Goal: Check status: Check status

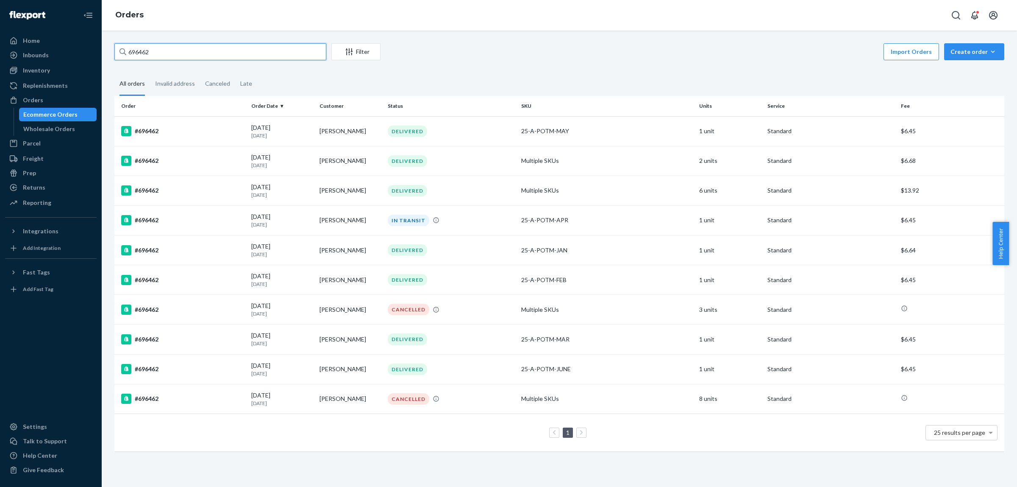
click at [182, 50] on input "696462" at bounding box center [220, 51] width 212 height 17
paste input "729588"
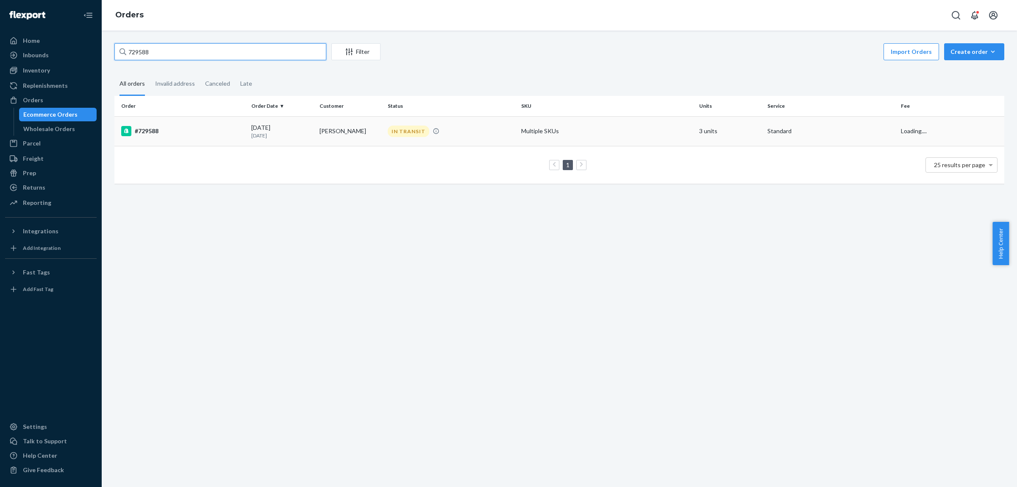
type input "729588"
click at [250, 139] on td "[DATE] [DATE]" at bounding box center [282, 131] width 68 height 30
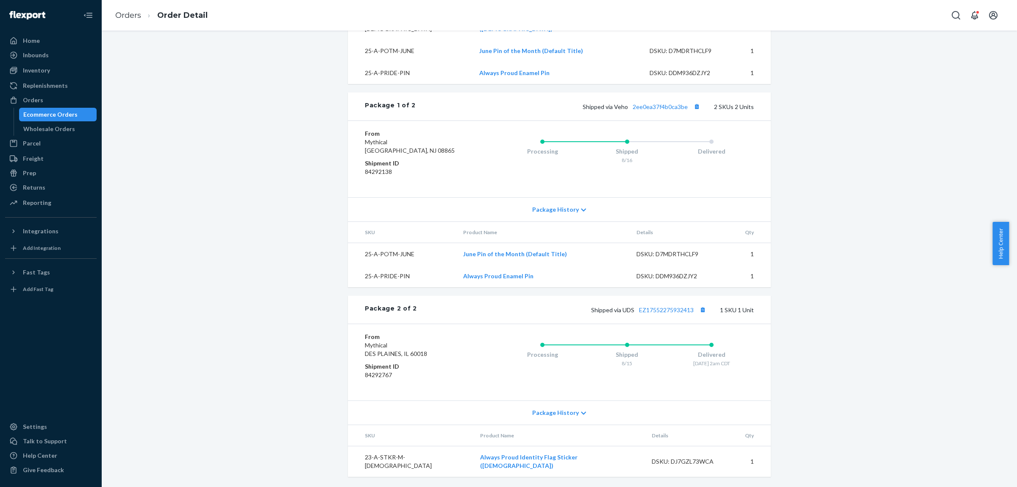
scroll to position [269, 0]
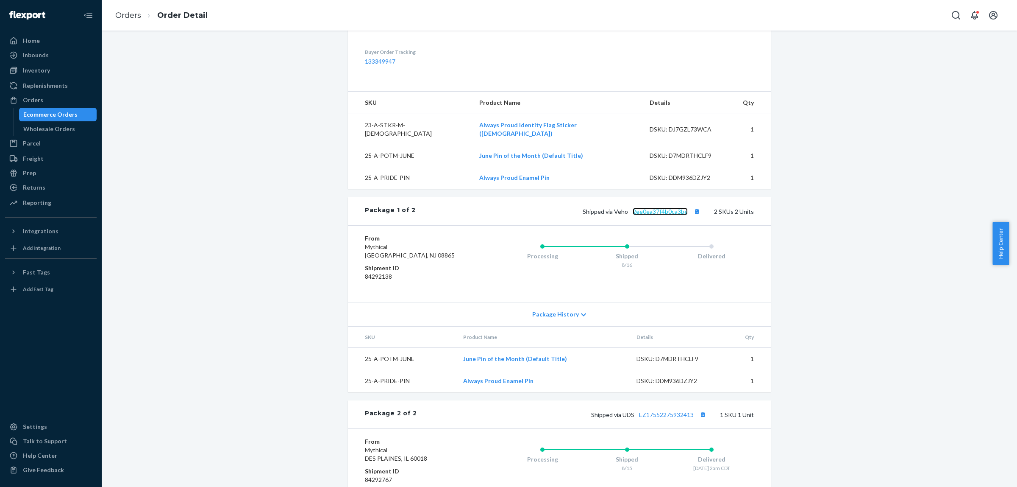
click at [667, 215] on link "2ee0ea37f4b0ca3be" at bounding box center [660, 211] width 55 height 7
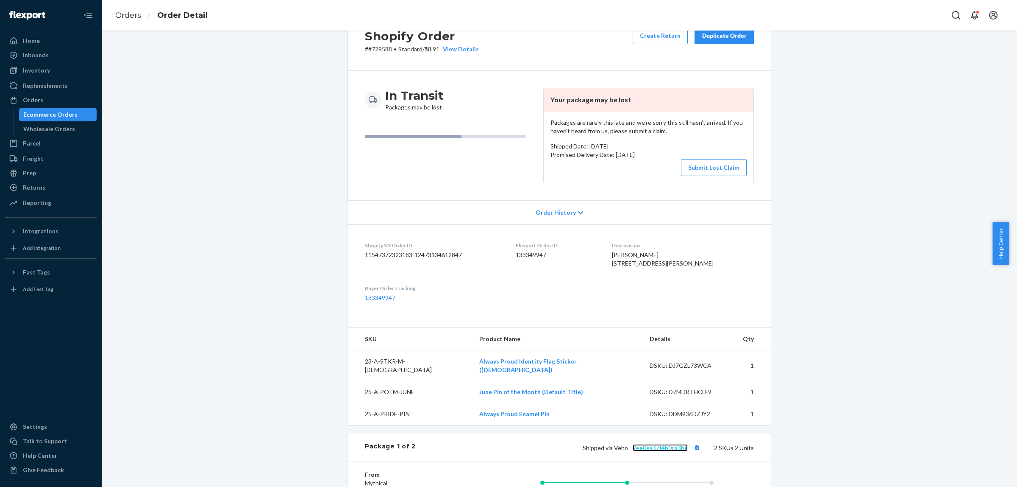
scroll to position [0, 0]
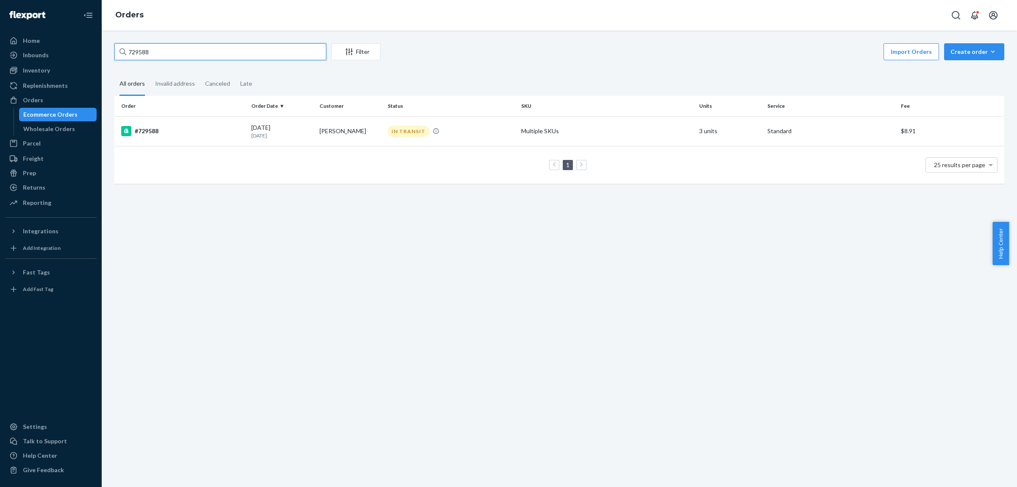
click at [234, 48] on input "729588" at bounding box center [220, 51] width 212 height 17
paste input "55"
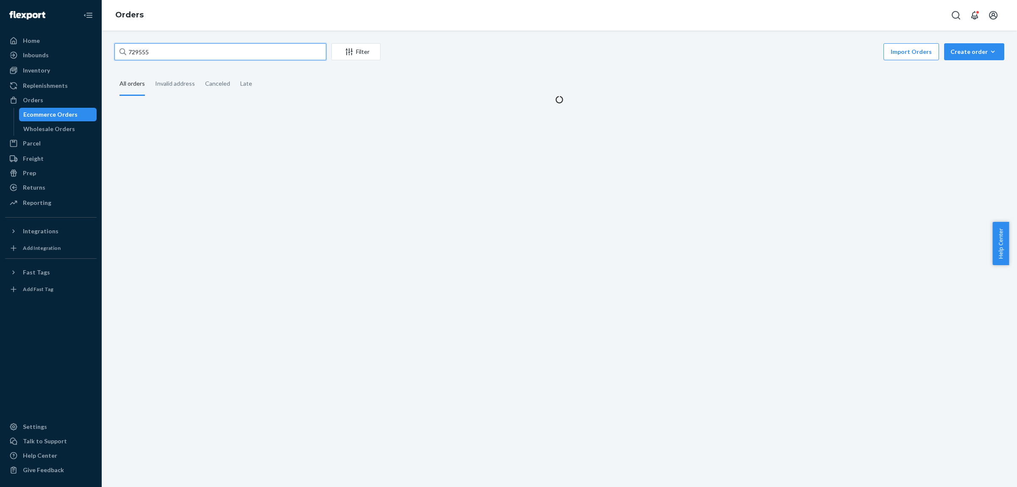
type input "729555"
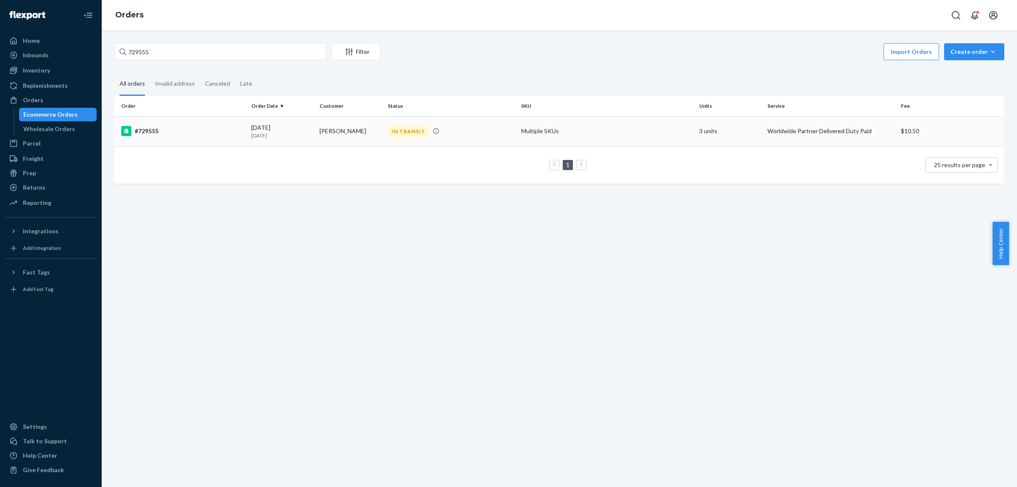
click at [251, 123] on div "[DATE] [DATE]" at bounding box center [281, 131] width 61 height 16
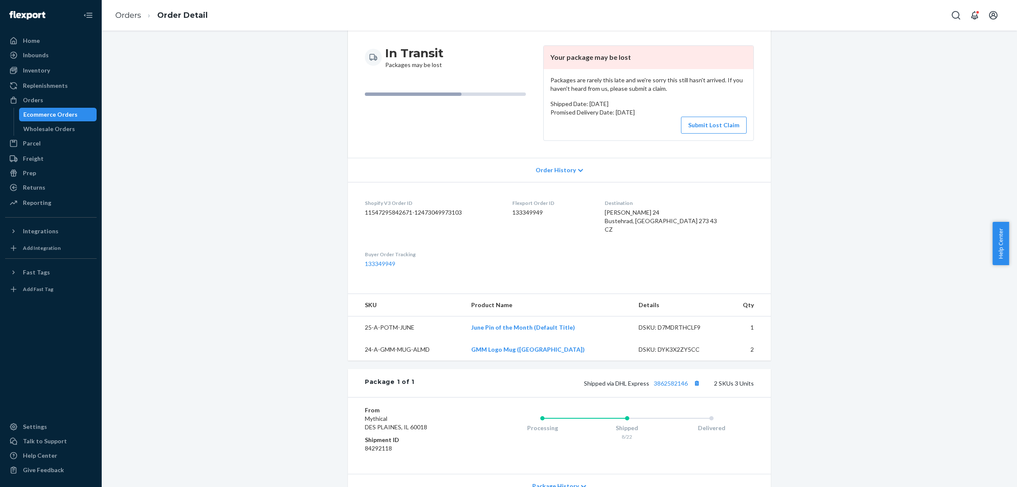
scroll to position [172, 0]
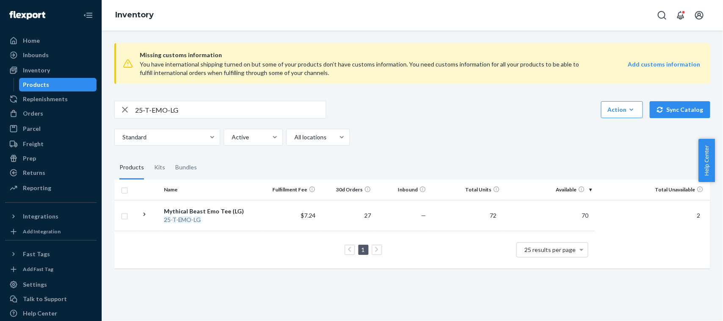
click at [425, 123] on div "25-T-EMO-LG Action Create product Create kit or bundle Bulk create products Bul…" at bounding box center [412, 123] width 596 height 45
click at [212, 114] on input "25-T-EMO-LG" at bounding box center [230, 109] width 191 height 17
paste input "4-T-EKILL-HOLO-5X"
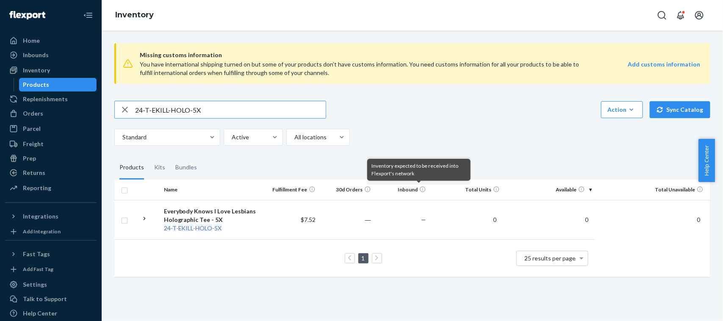
click at [204, 103] on input "24-T-EKILL-HOLO-5X" at bounding box center [230, 109] width 191 height 17
paste input "2-A-KEYTAG-LESBIANS"
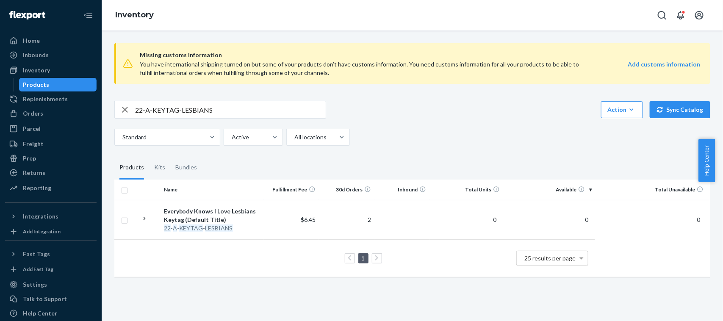
click at [226, 109] on input "22-A-KEYTAG-LESBIANS" at bounding box center [230, 109] width 191 height 17
paste input "5-T-DRKST-XL"
type input "25-T-DRKST-XL"
